Goal: Information Seeking & Learning: Check status

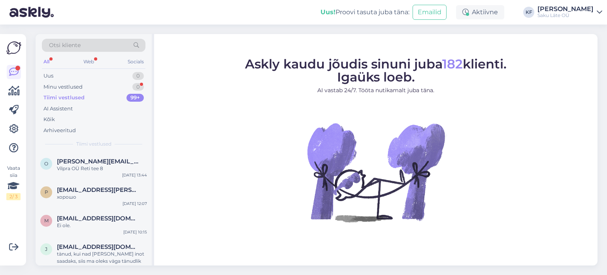
scroll to position [434, 0]
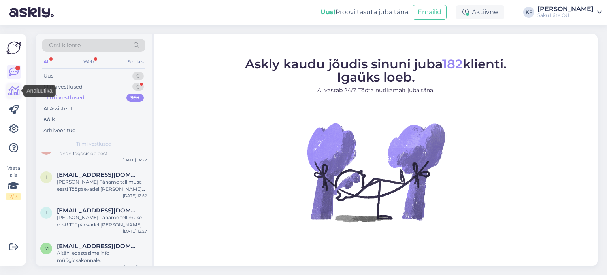
click at [13, 91] on icon at bounding box center [13, 90] width 11 height 9
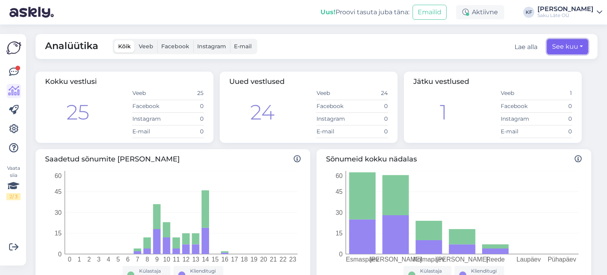
click at [575, 50] on button "See kuu" at bounding box center [567, 46] width 41 height 15
select select "7"
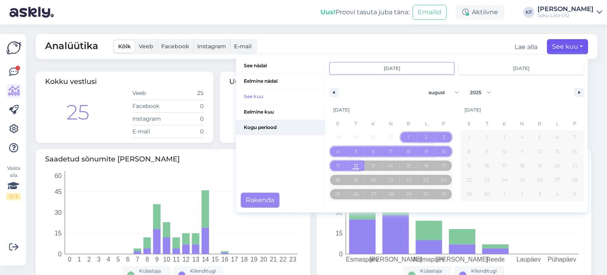
click at [252, 123] on span "Kogu periood" at bounding box center [280, 127] width 89 height 15
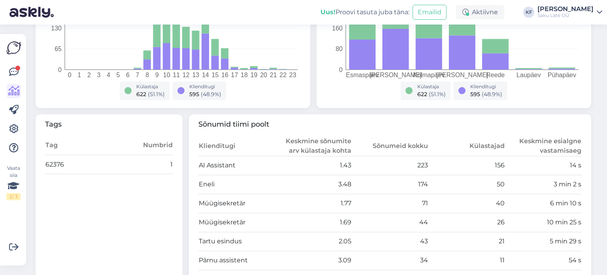
scroll to position [197, 0]
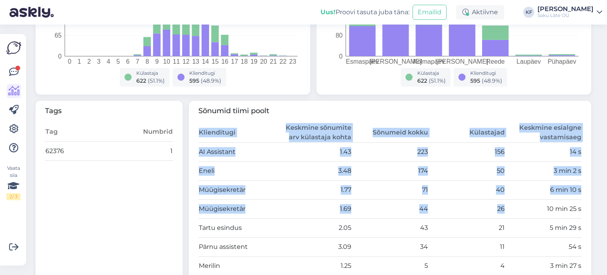
drag, startPoint x: 536, startPoint y: 206, endPoint x: 578, endPoint y: 208, distance: 42.7
click at [578, 208] on div "Sõnumid tiimi poolt Klienditugi Keskmine sõnumite arv külastaja kohta Sõnumeid …" at bounding box center [390, 200] width 402 height 198
click at [583, 211] on div "Sõnumid tiimi poolt Klienditugi Keskmine sõnumite arv külastaja kohta Sõnumeid …" at bounding box center [390, 200] width 402 height 198
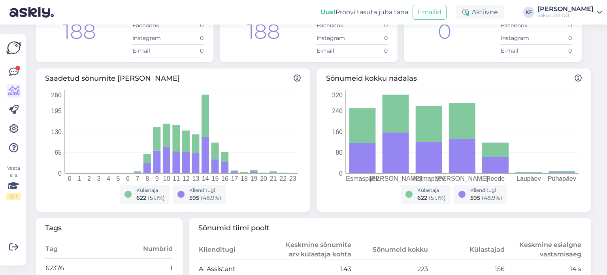
scroll to position [0, 0]
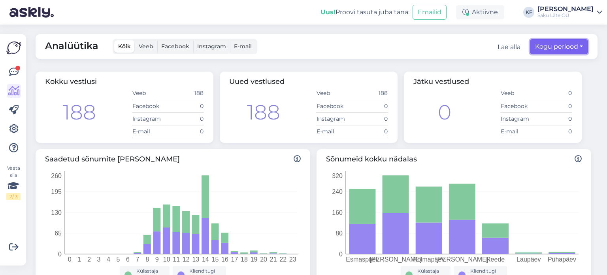
click at [576, 47] on button "Kogu periood" at bounding box center [559, 46] width 58 height 15
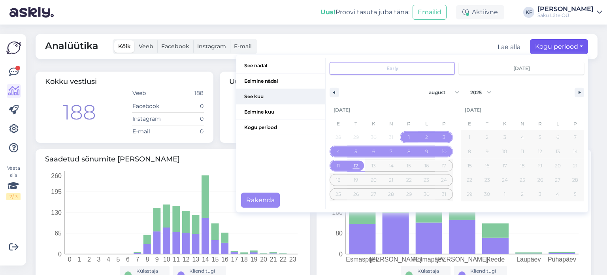
click at [248, 92] on span "See kuu" at bounding box center [280, 96] width 89 height 15
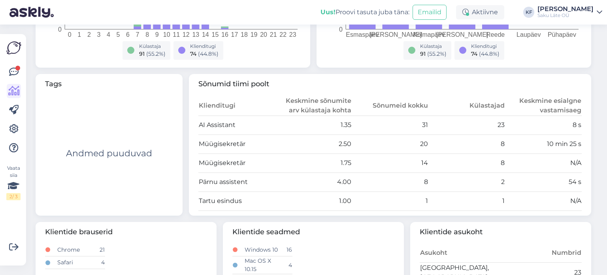
scroll to position [237, 0]
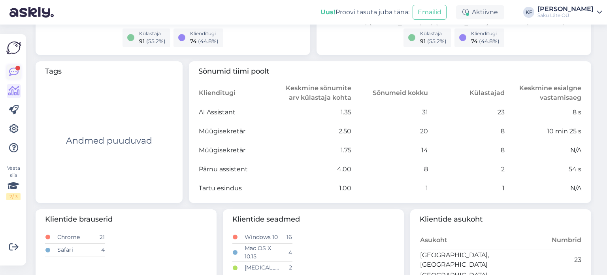
click at [14, 73] on icon at bounding box center [13, 71] width 9 height 9
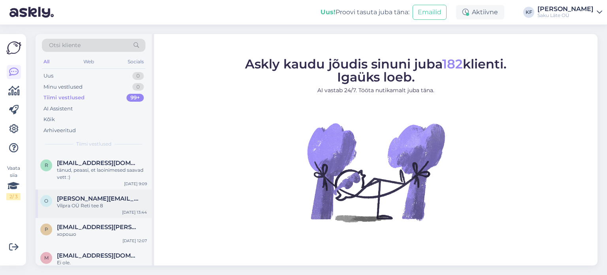
scroll to position [39, 0]
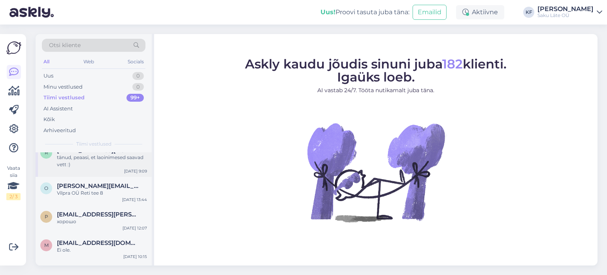
click at [92, 162] on div "tänud, peaasi, et laoinimesed saavad vett :)" at bounding box center [102, 161] width 90 height 14
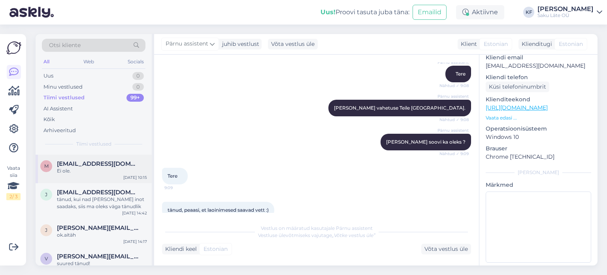
scroll to position [158, 0]
